Goal: Register for event/course

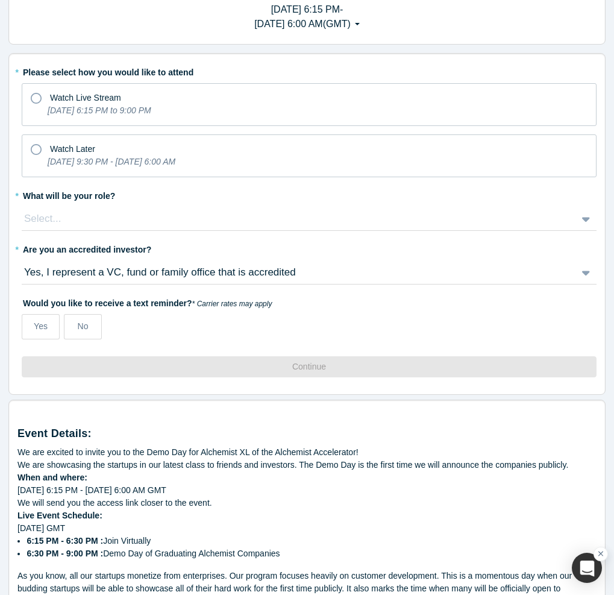
scroll to position [81, 0]
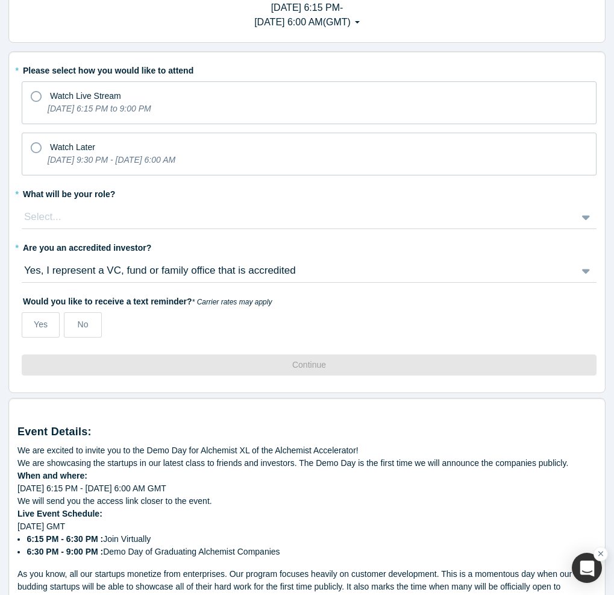
click at [306, 263] on div "Yes, I represent a VC, fund or family office that is accredited" at bounding box center [295, 271] width 545 height 16
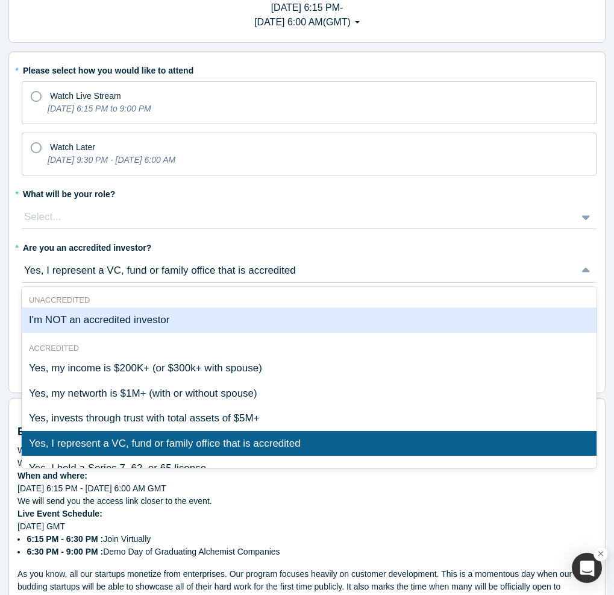
scroll to position [10, 0]
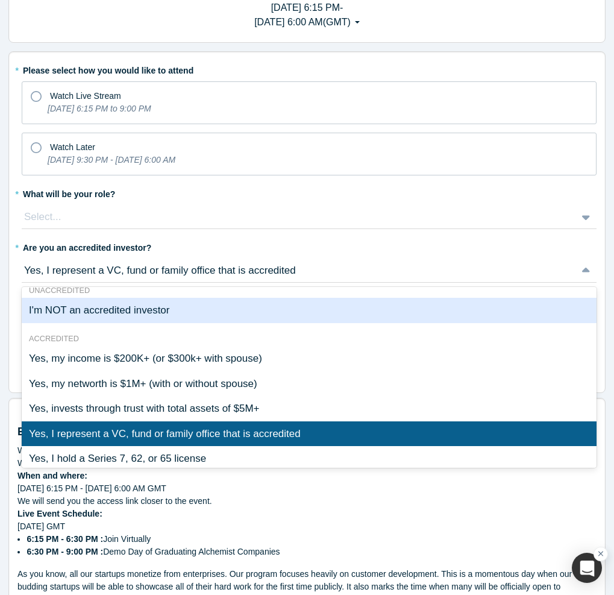
click at [284, 319] on div "I'm NOT an accredited investor" at bounding box center [309, 310] width 575 height 25
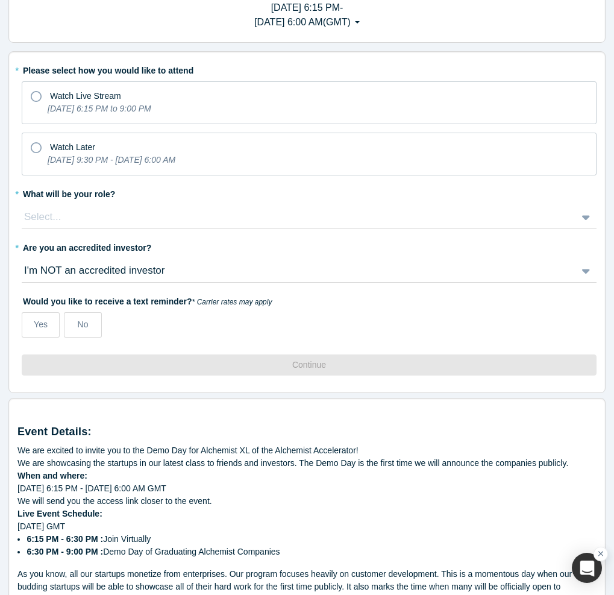
click at [274, 283] on div "* Please select how you would like to attend Watch Live Stream [DATE] 6:15 PM t…" at bounding box center [309, 203] width 575 height 286
click at [274, 278] on div "I'm NOT an accredited investor" at bounding box center [299, 271] width 555 height 18
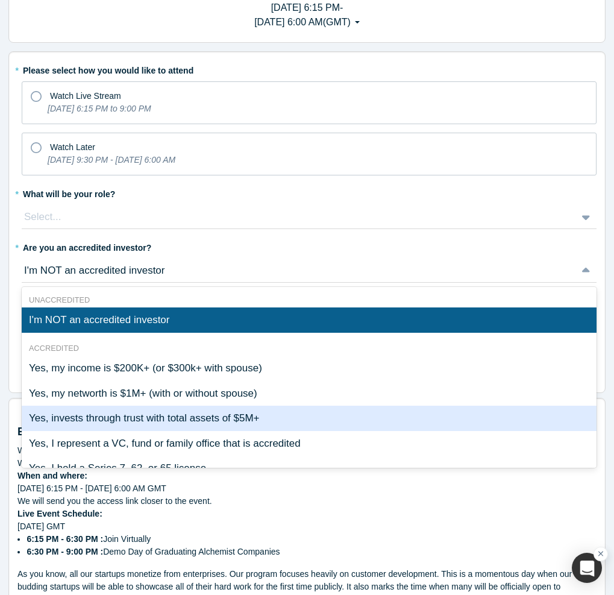
scroll to position [45, 0]
